Goal: Navigation & Orientation: Find specific page/section

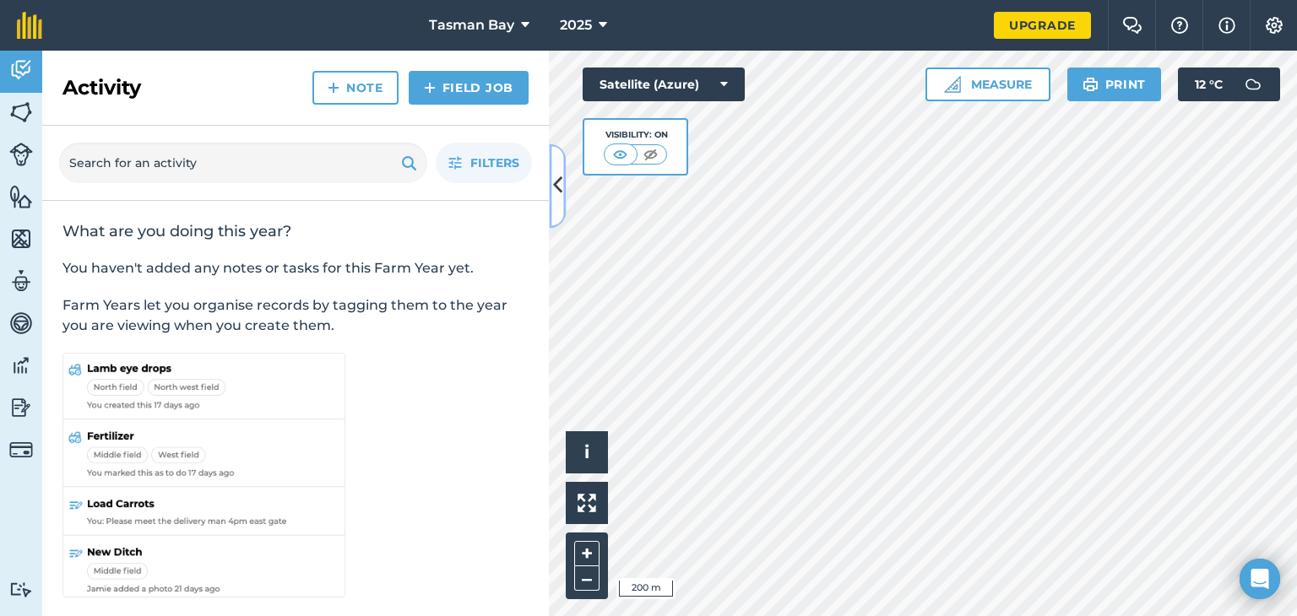
click at [560, 201] on button at bounding box center [557, 185] width 17 height 84
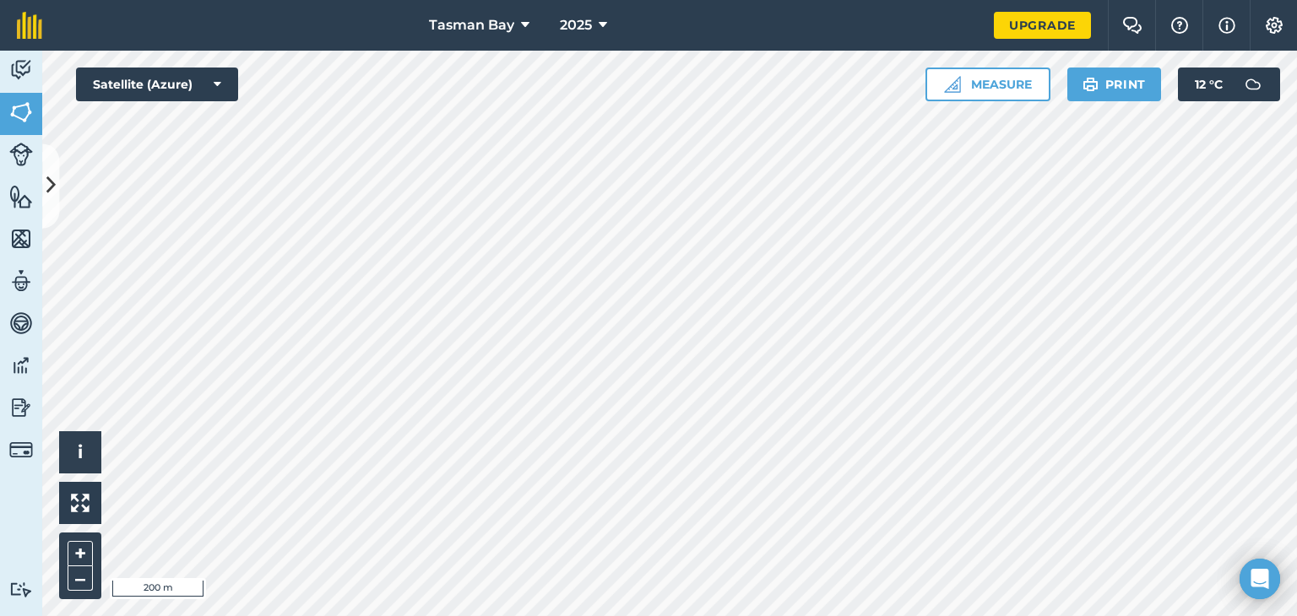
click at [947, 78] on div "Hello i © 2025 TomTom, Microsoft 200 m + – Satellite (Azure) Measure Print 12 °…" at bounding box center [669, 334] width 1254 height 566
